Goal: Task Accomplishment & Management: Manage account settings

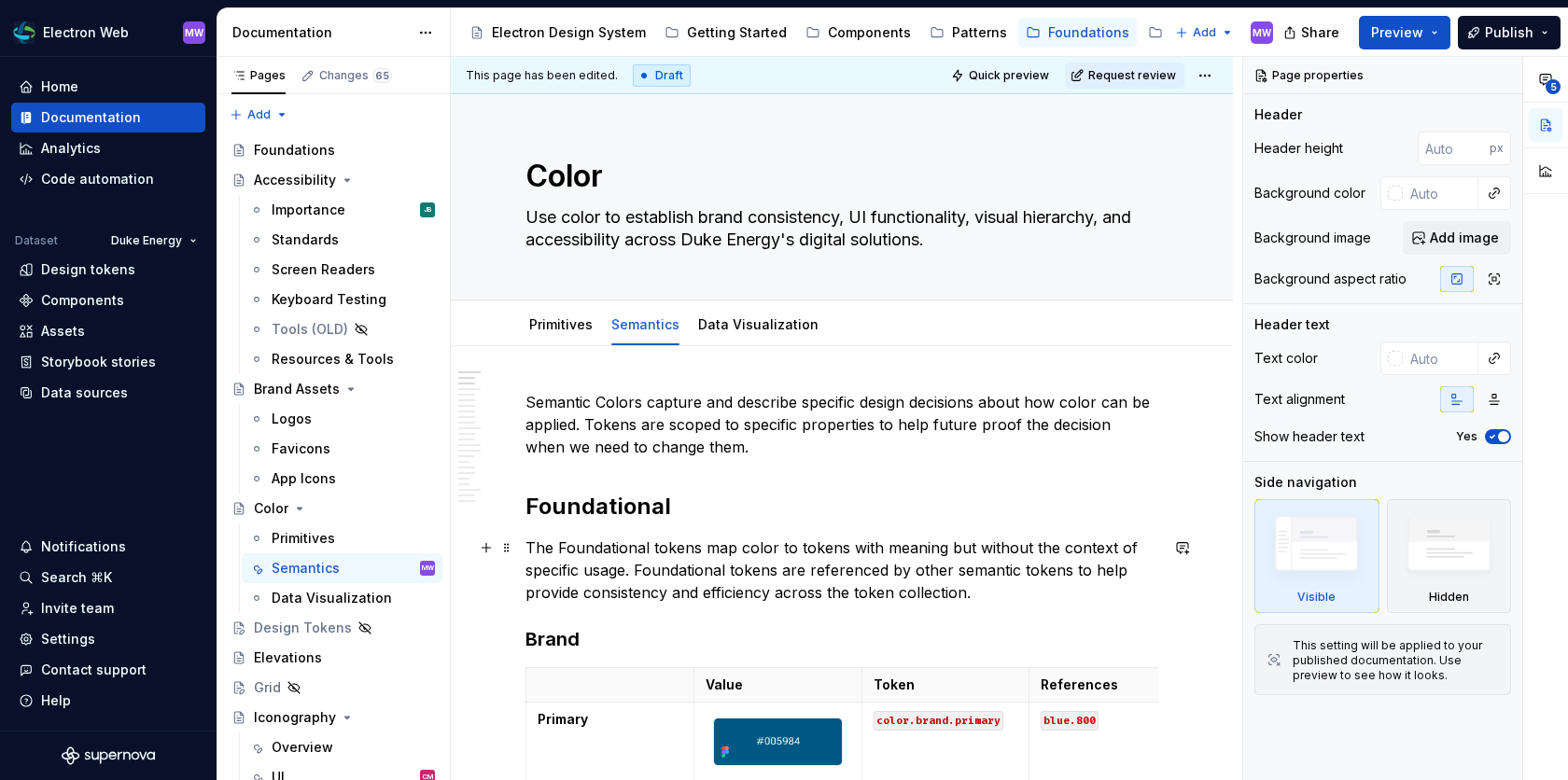
scroll to position [1, 0]
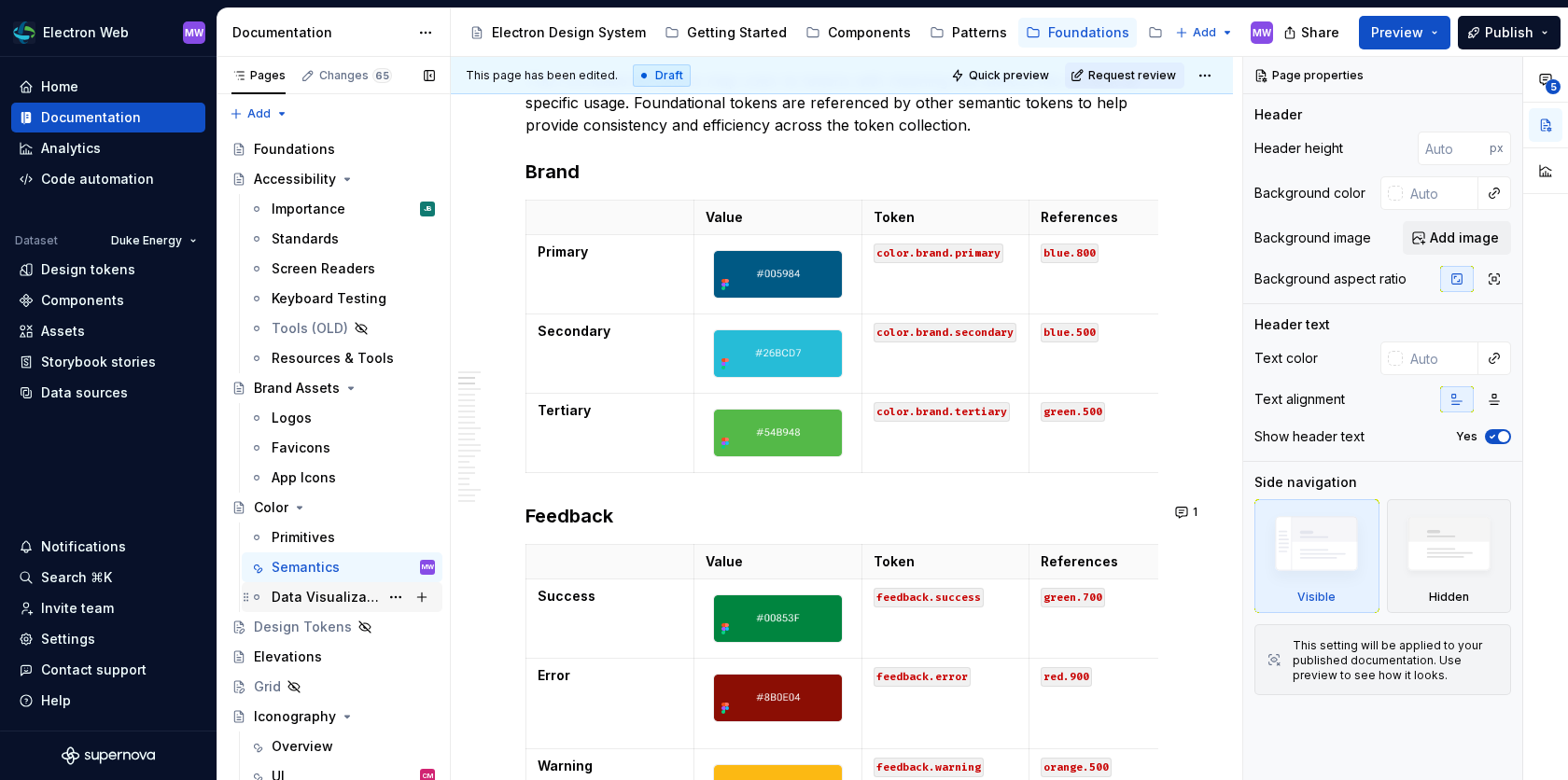
click at [352, 599] on div "Data Visualization" at bounding box center [325, 598] width 107 height 19
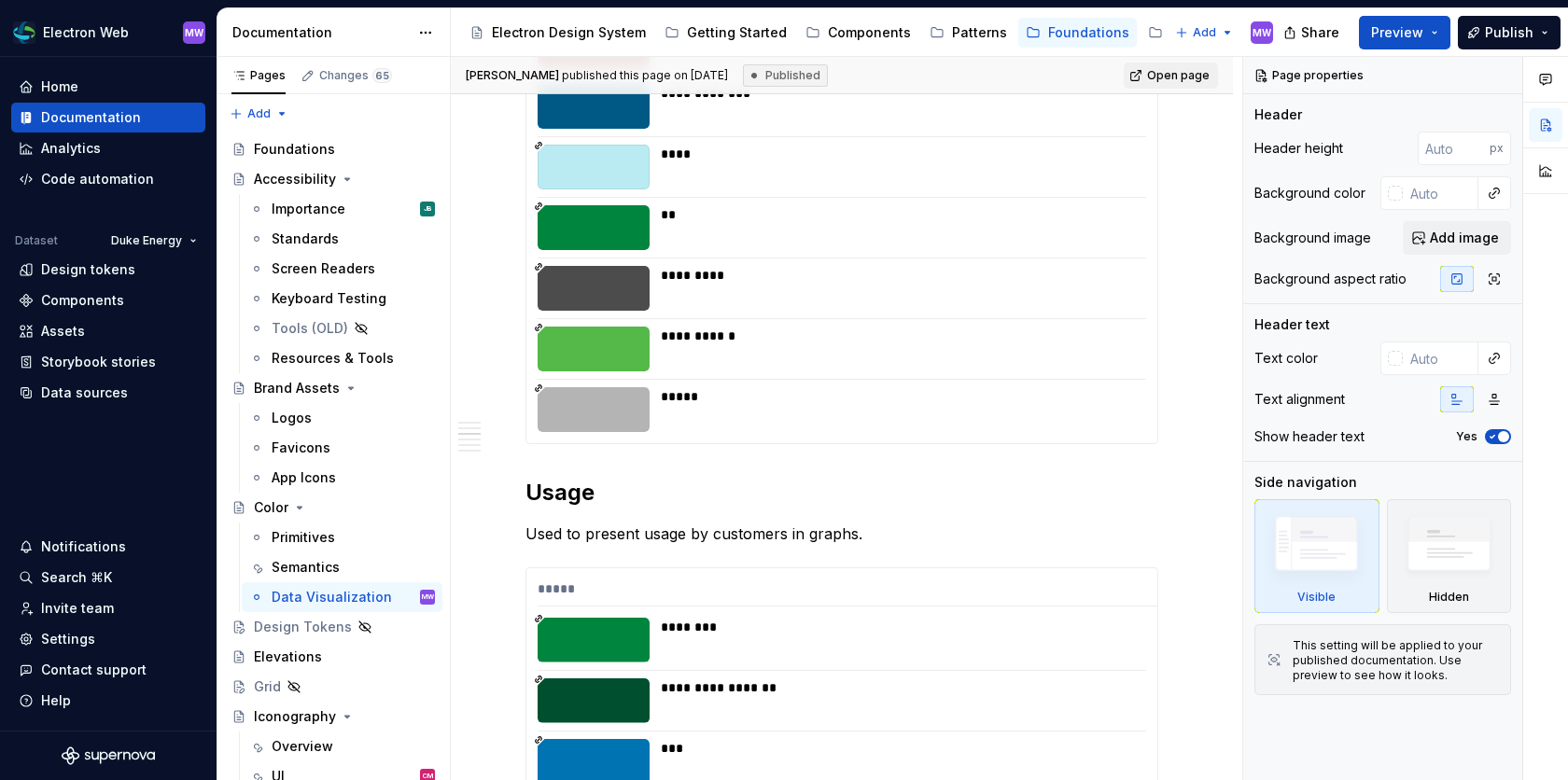
scroll to position [1792, 0]
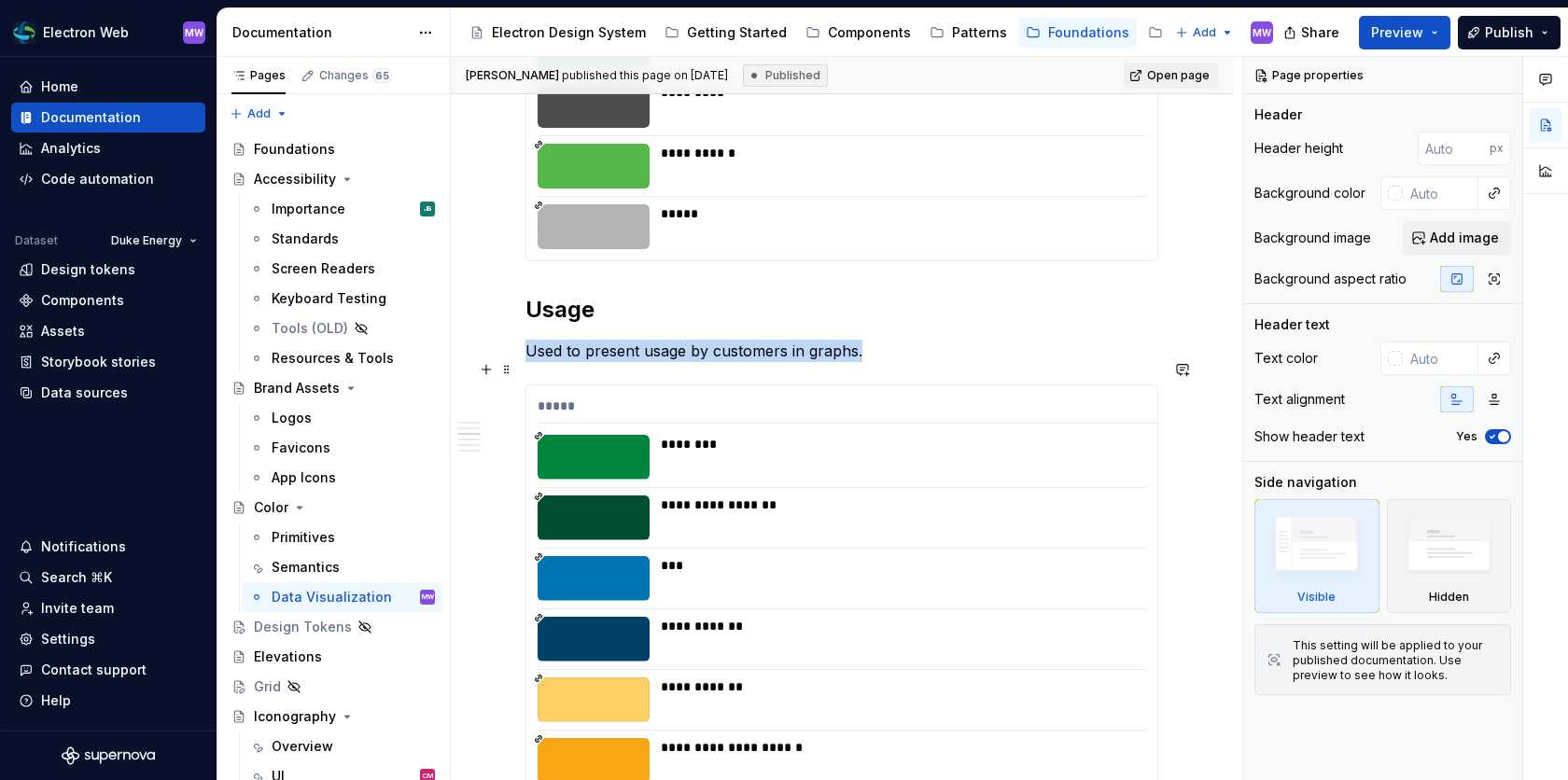
click at [598, 556] on div at bounding box center [593, 578] width 112 height 45
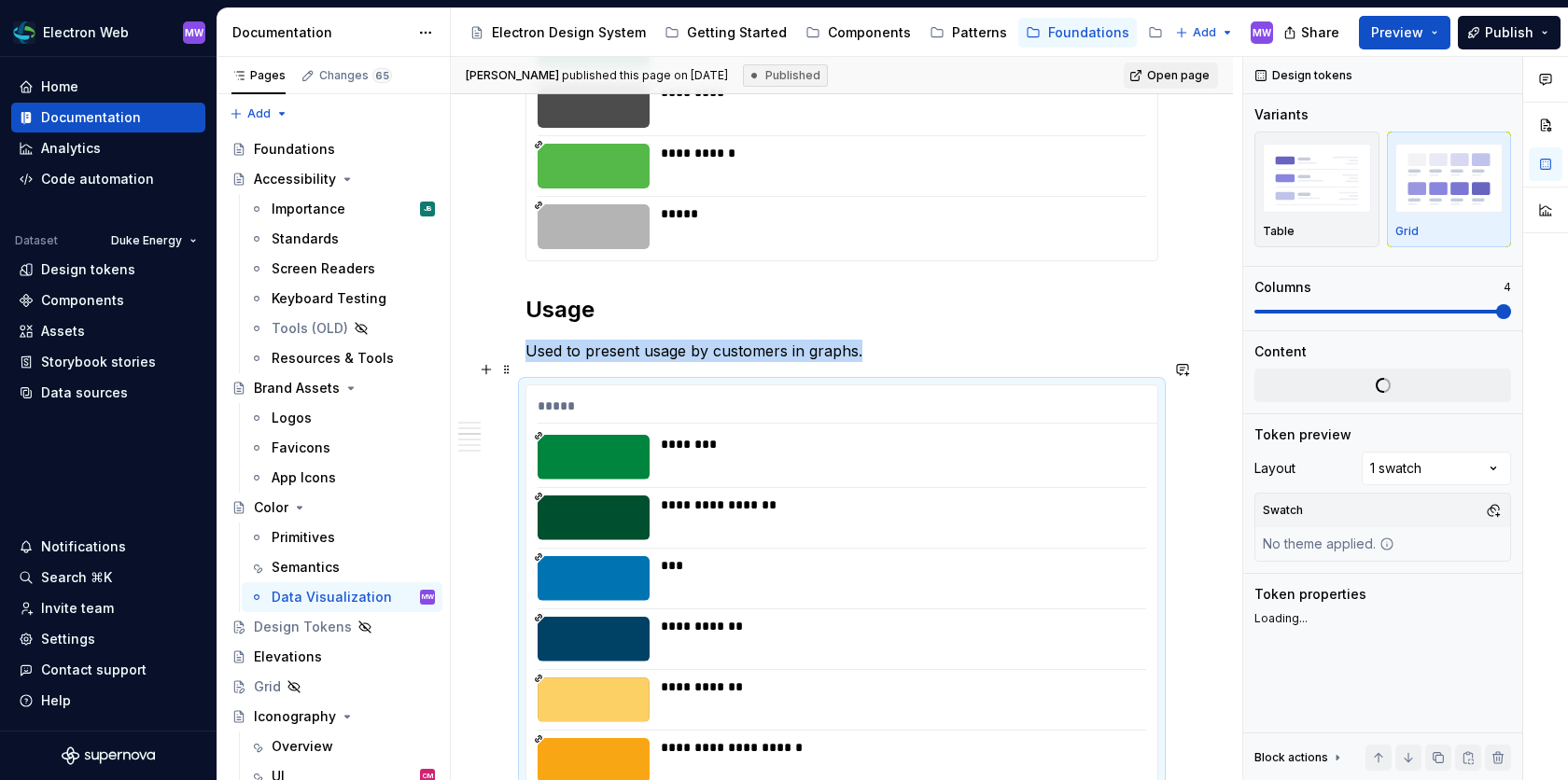
click at [598, 556] on div at bounding box center [593, 578] width 112 height 45
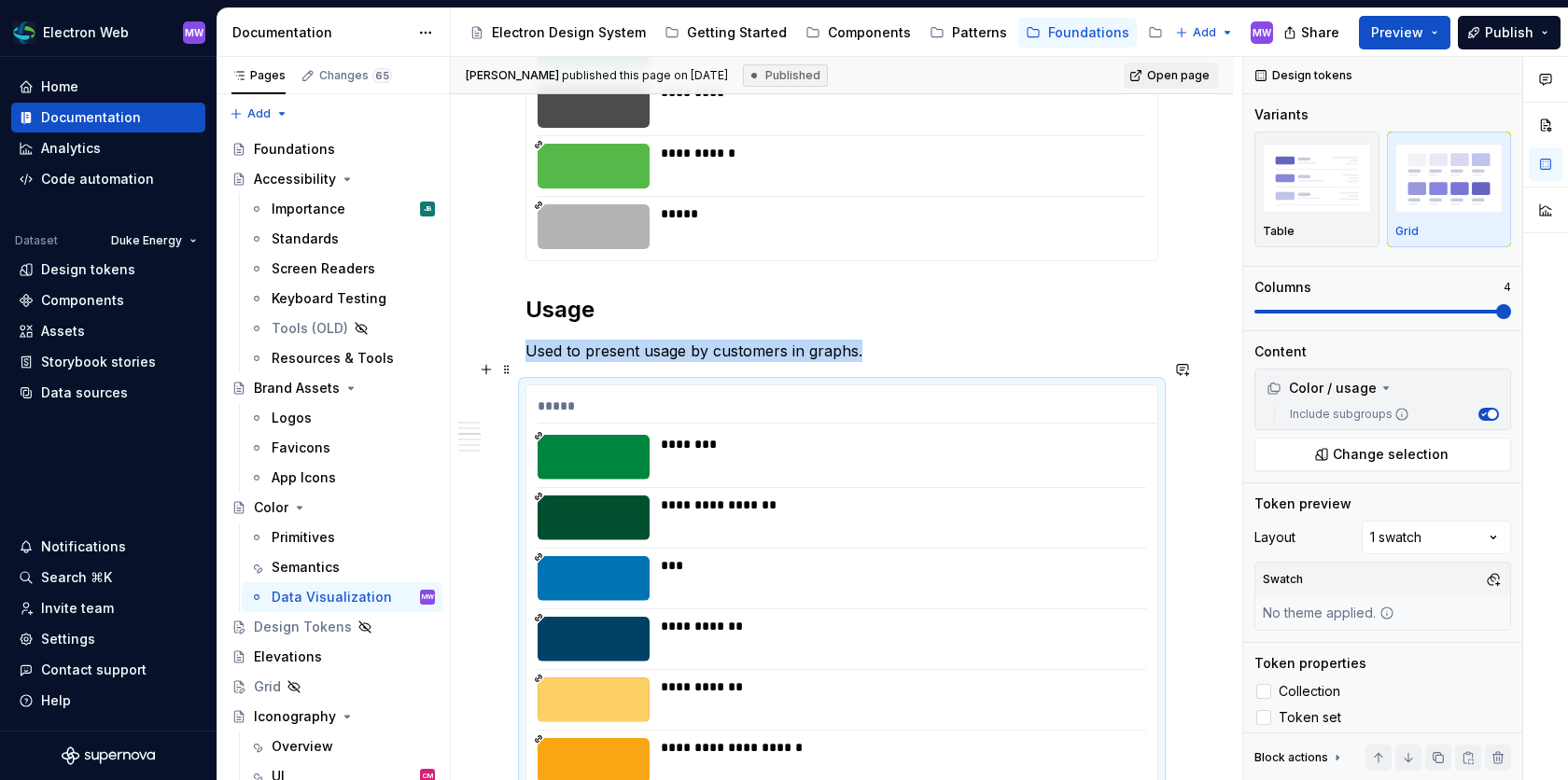
click at [627, 556] on div at bounding box center [593, 578] width 112 height 45
click at [1322, 200] on img "button" at bounding box center [1317, 175] width 108 height 68
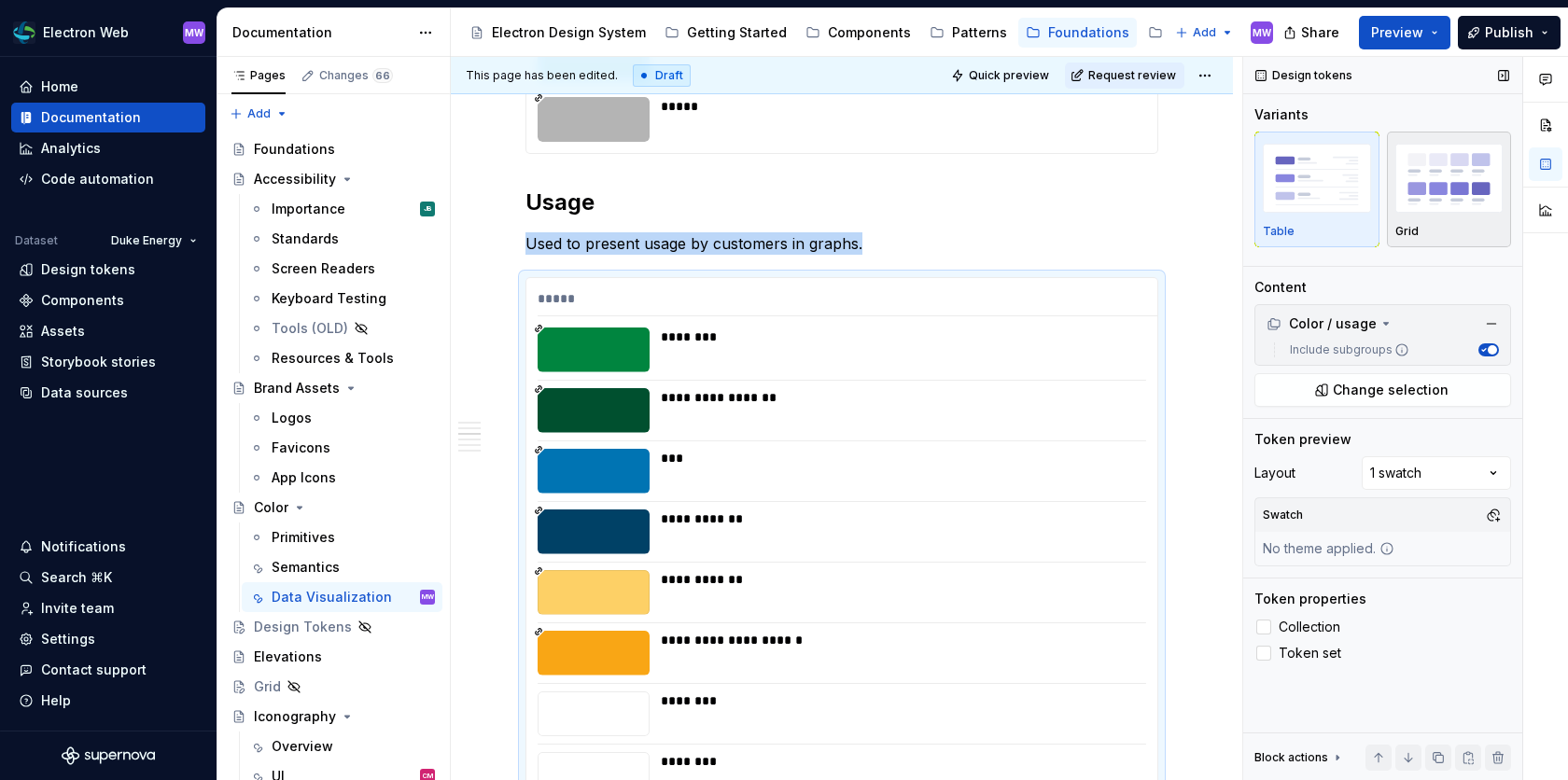
click at [1457, 202] on img "button" at bounding box center [1449, 177] width 108 height 68
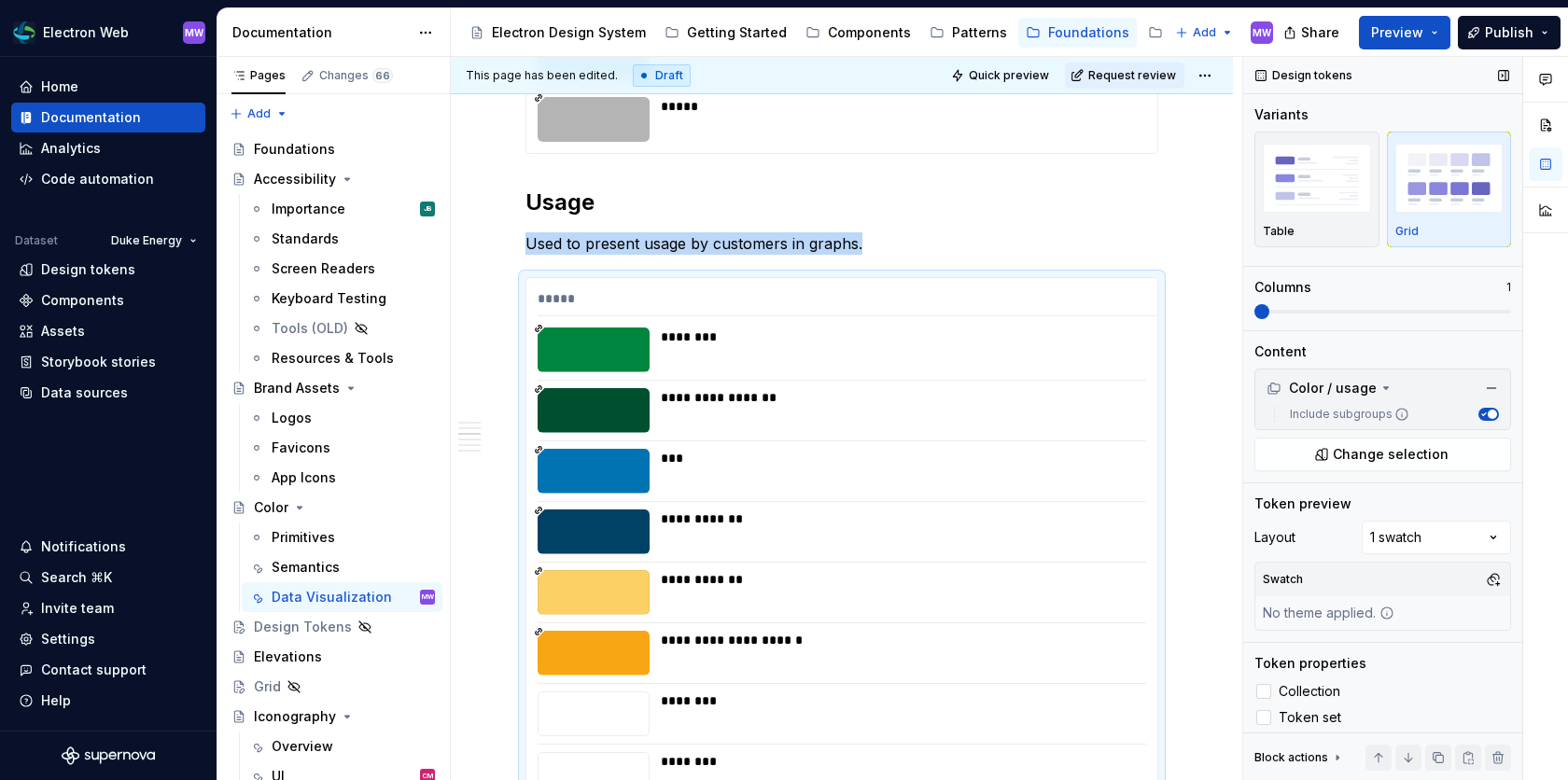
scroll to position [4, 0]
click at [1275, 684] on label "Collection" at bounding box center [1383, 688] width 256 height 23
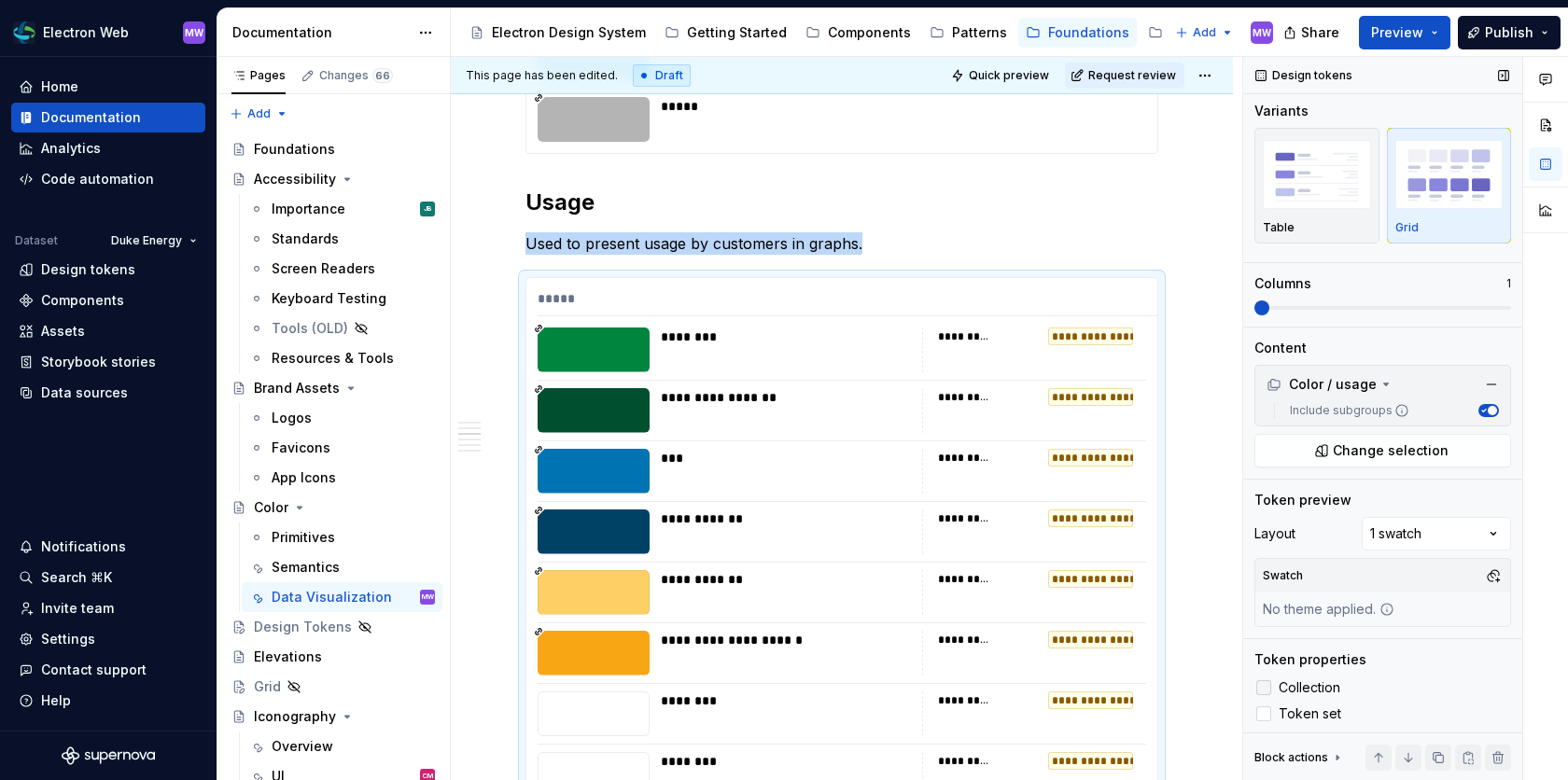
click at [1275, 684] on label "Collection" at bounding box center [1383, 688] width 256 height 23
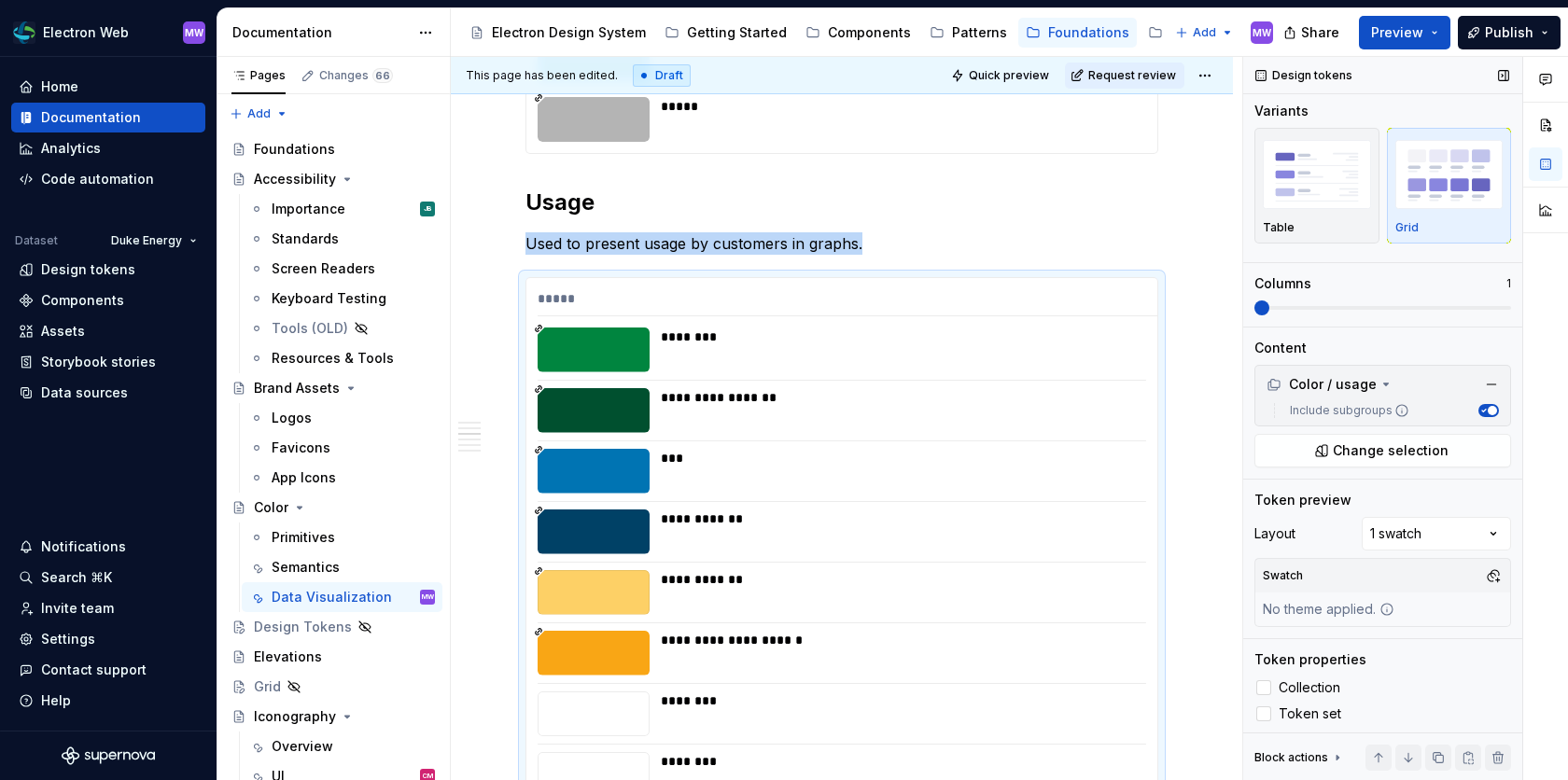
click at [1274, 696] on div "Collection Token set" at bounding box center [1383, 700] width 256 height 48
click at [1271, 708] on div at bounding box center [1264, 714] width 15 height 15
click at [1265, 669] on div "Token properties Collection Token set" at bounding box center [1383, 687] width 256 height 75
click at [1264, 686] on div at bounding box center [1264, 688] width 15 height 15
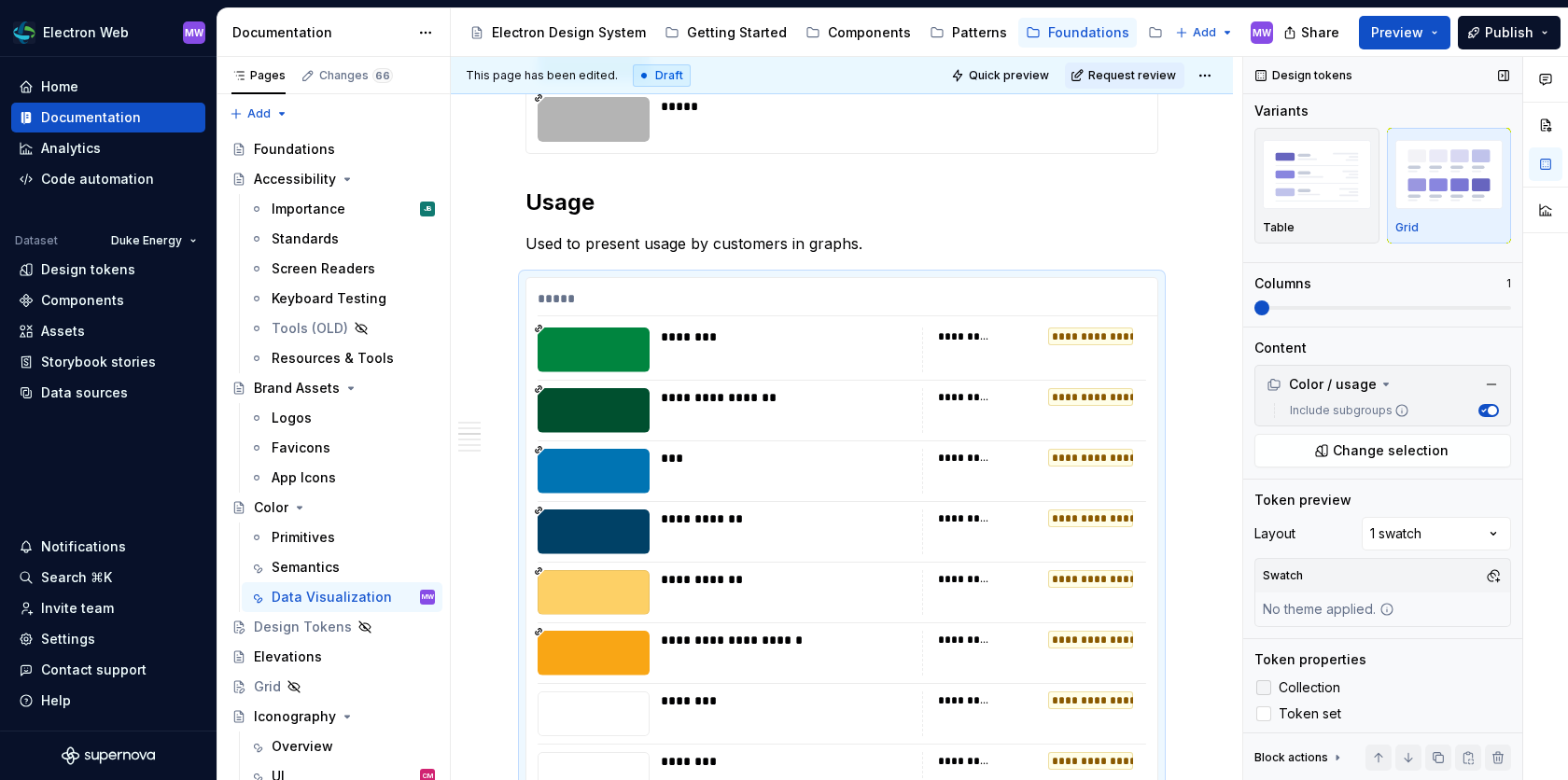
click at [1264, 688] on icon at bounding box center [1264, 688] width 0 height 0
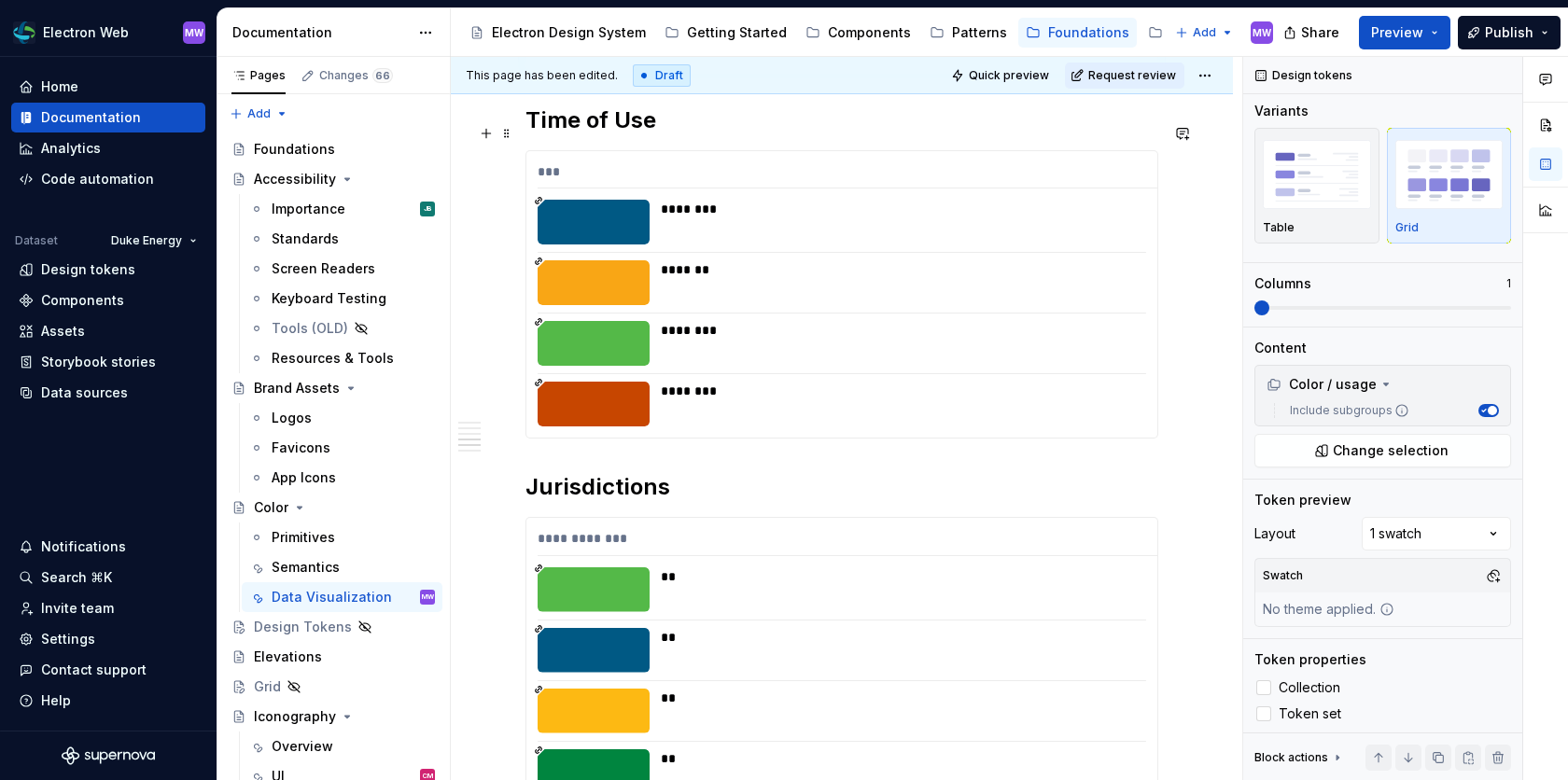
scroll to position [2308, 0]
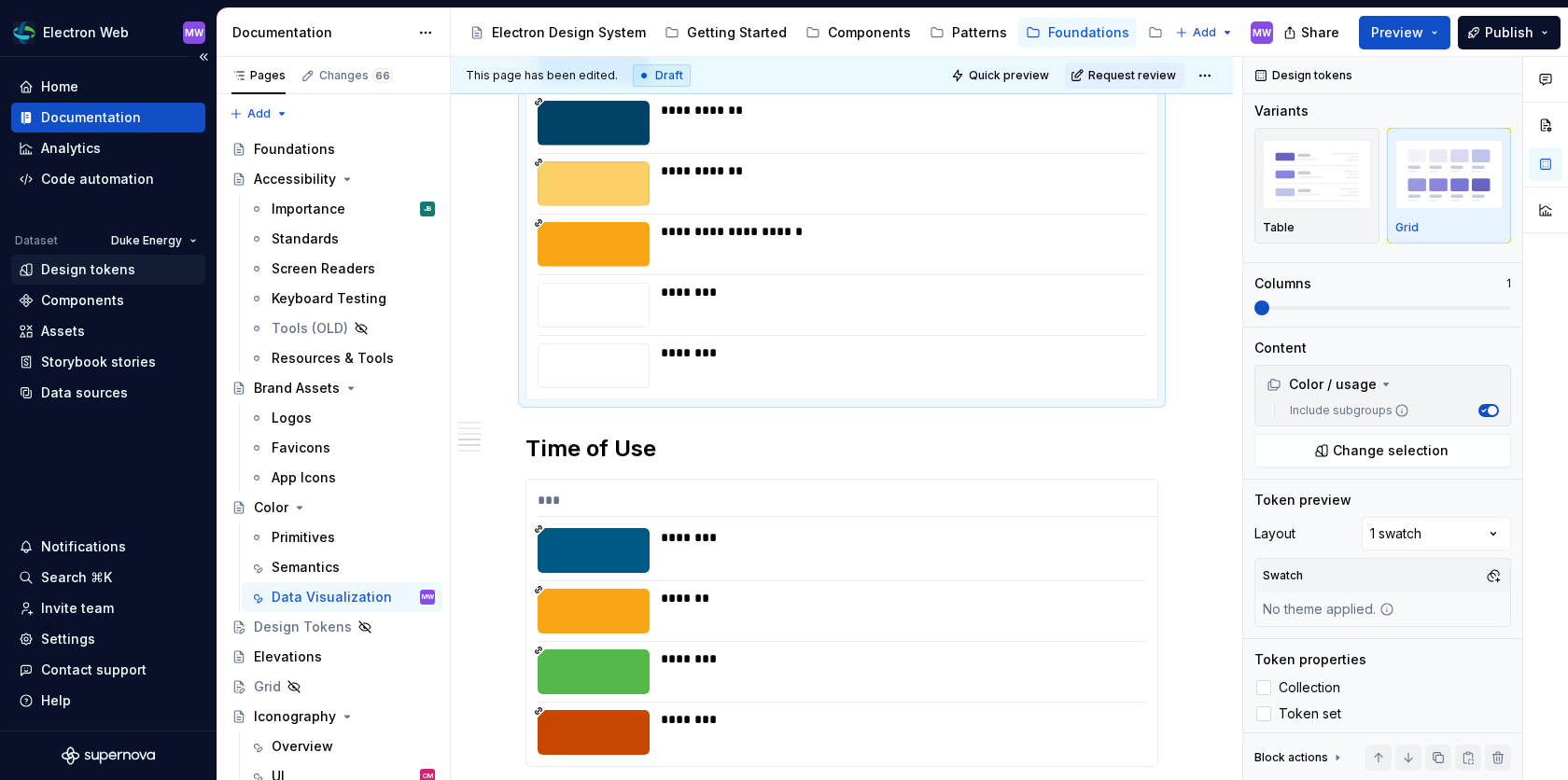
click at [107, 271] on div "Design tokens" at bounding box center [87, 269] width 94 height 19
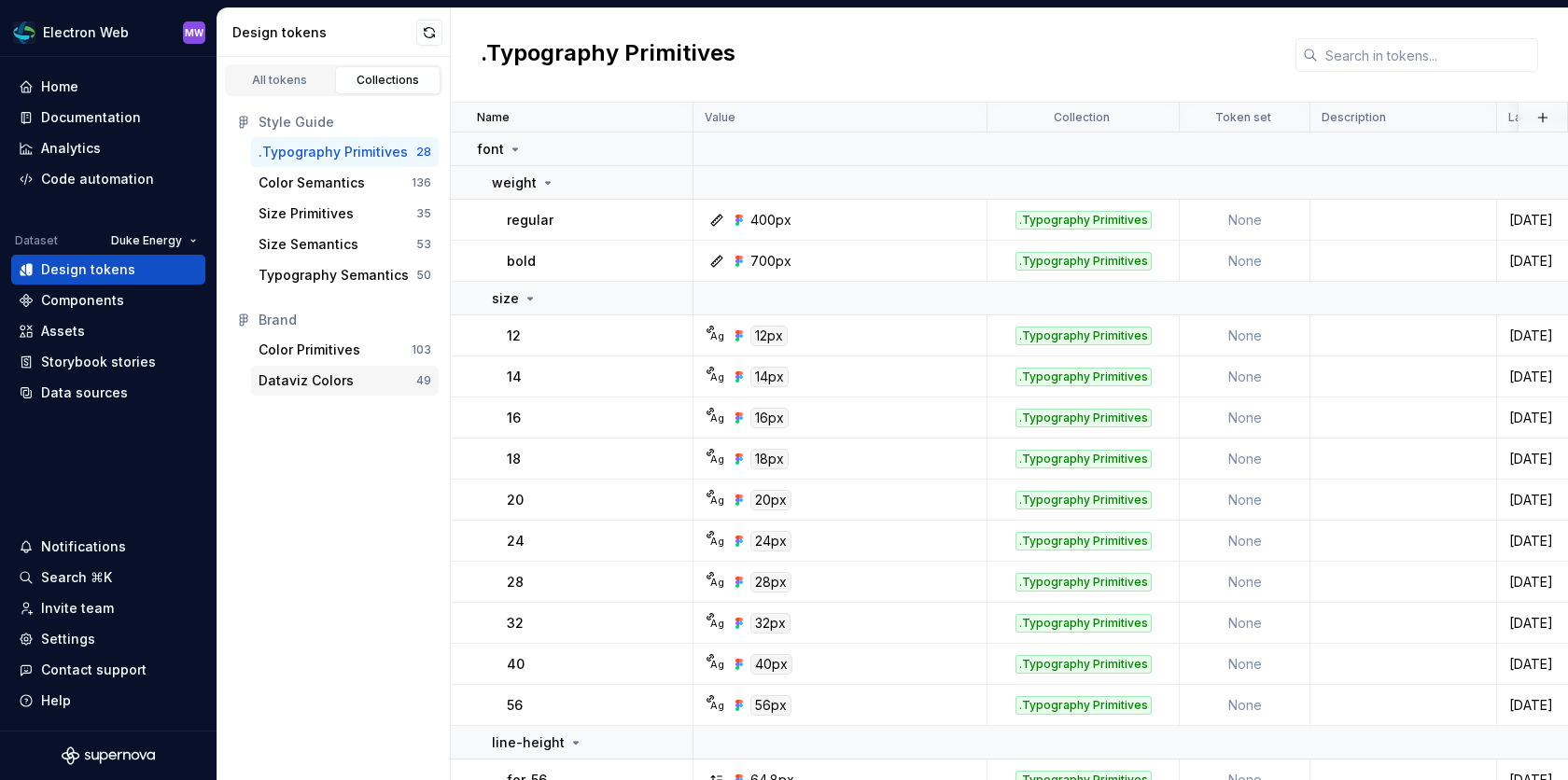
click at [329, 379] on div "Dataviz Colors" at bounding box center [306, 381] width 95 height 19
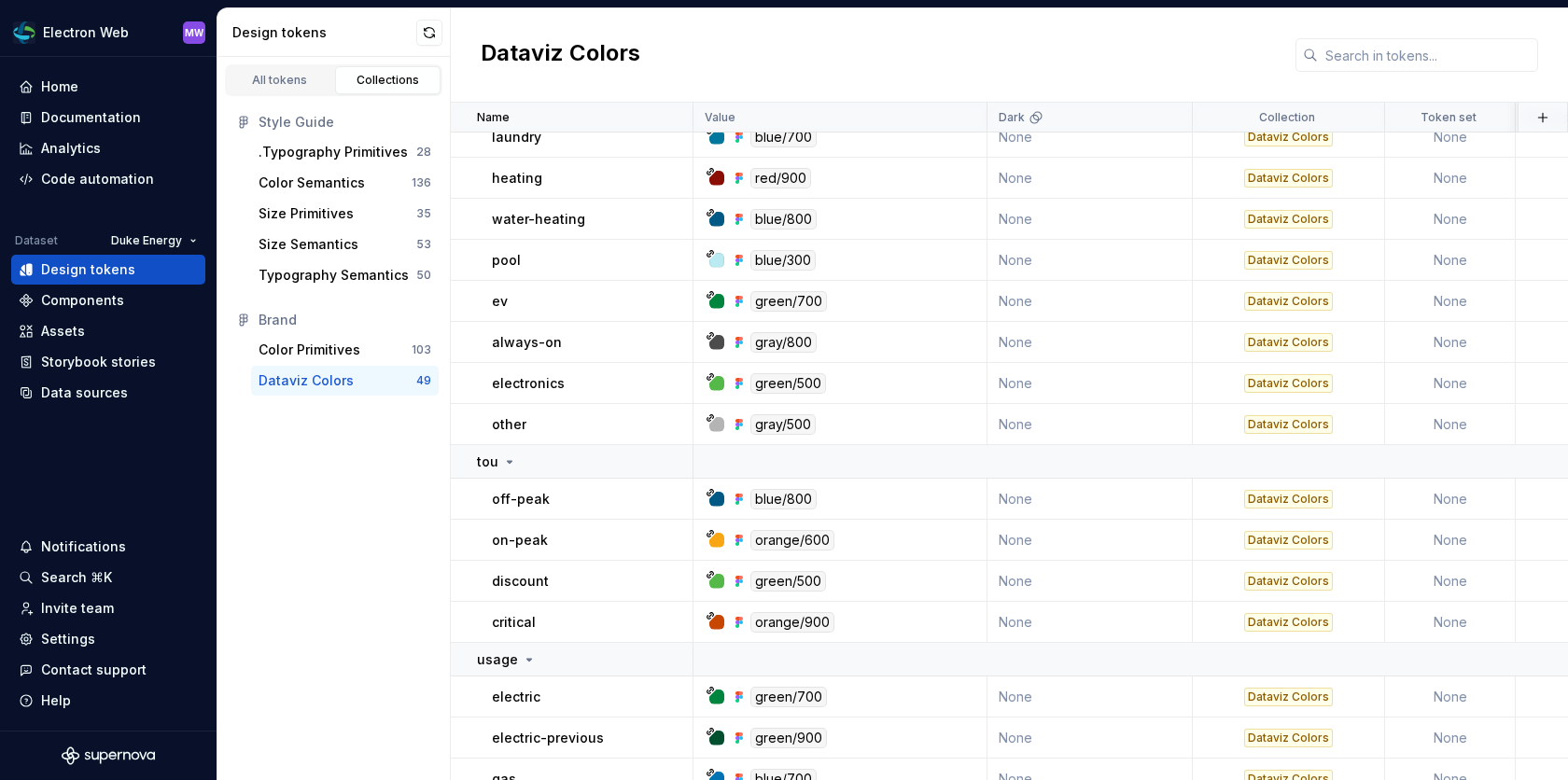
scroll to position [740, 0]
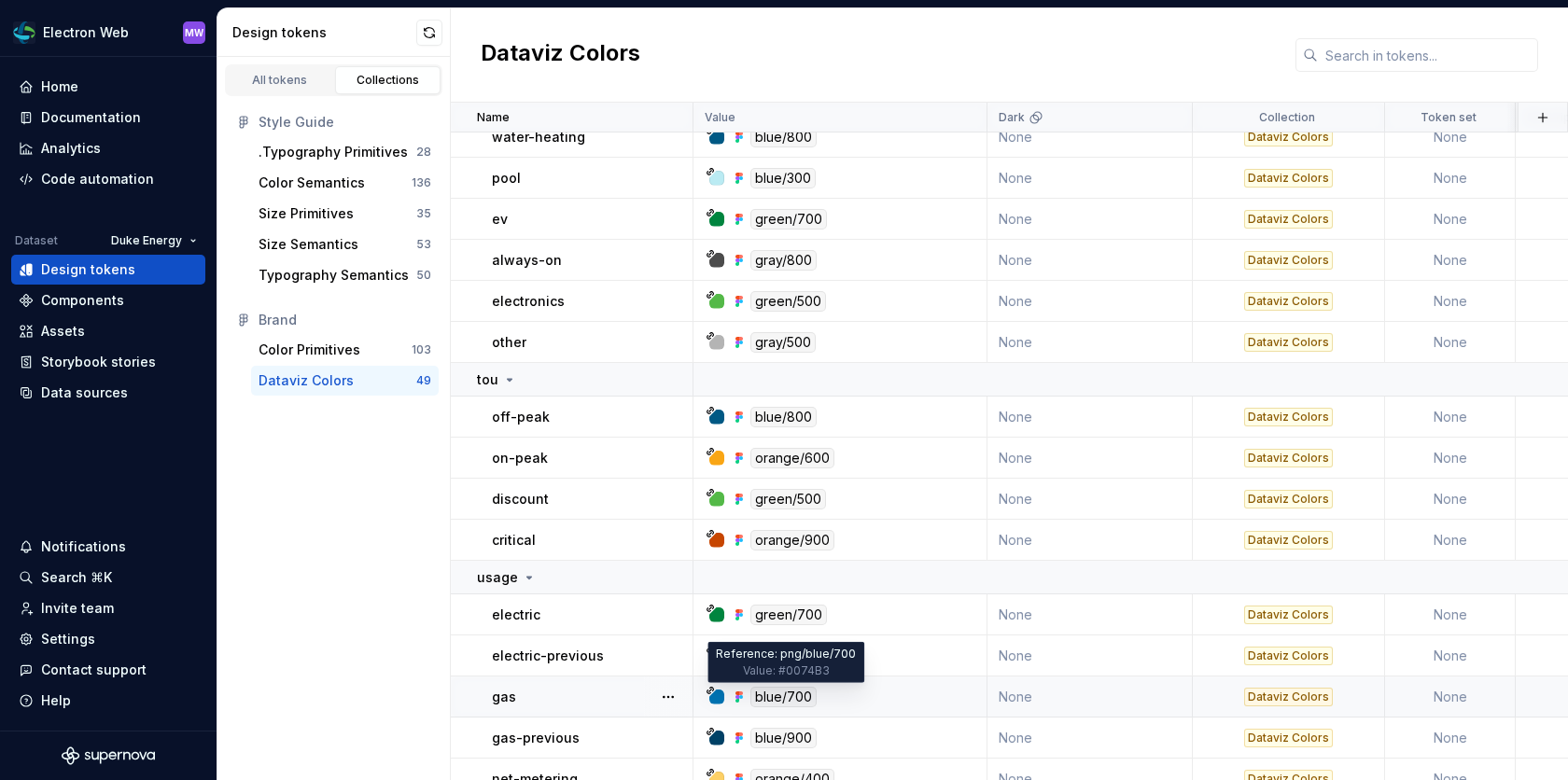
click at [766, 700] on div "blue/700" at bounding box center [784, 697] width 66 height 21
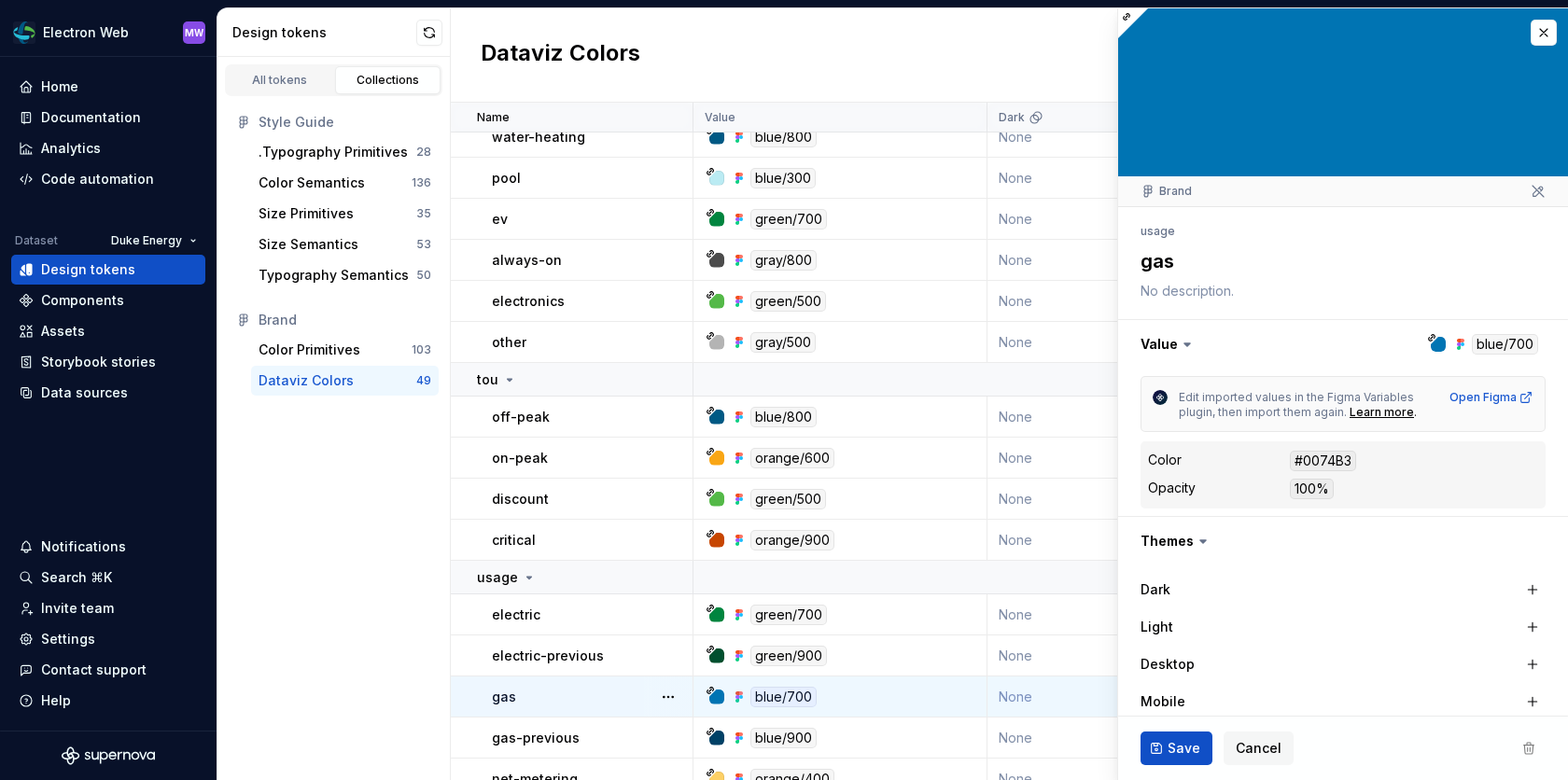
type textarea "*"
